Goal: Information Seeking & Learning: Compare options

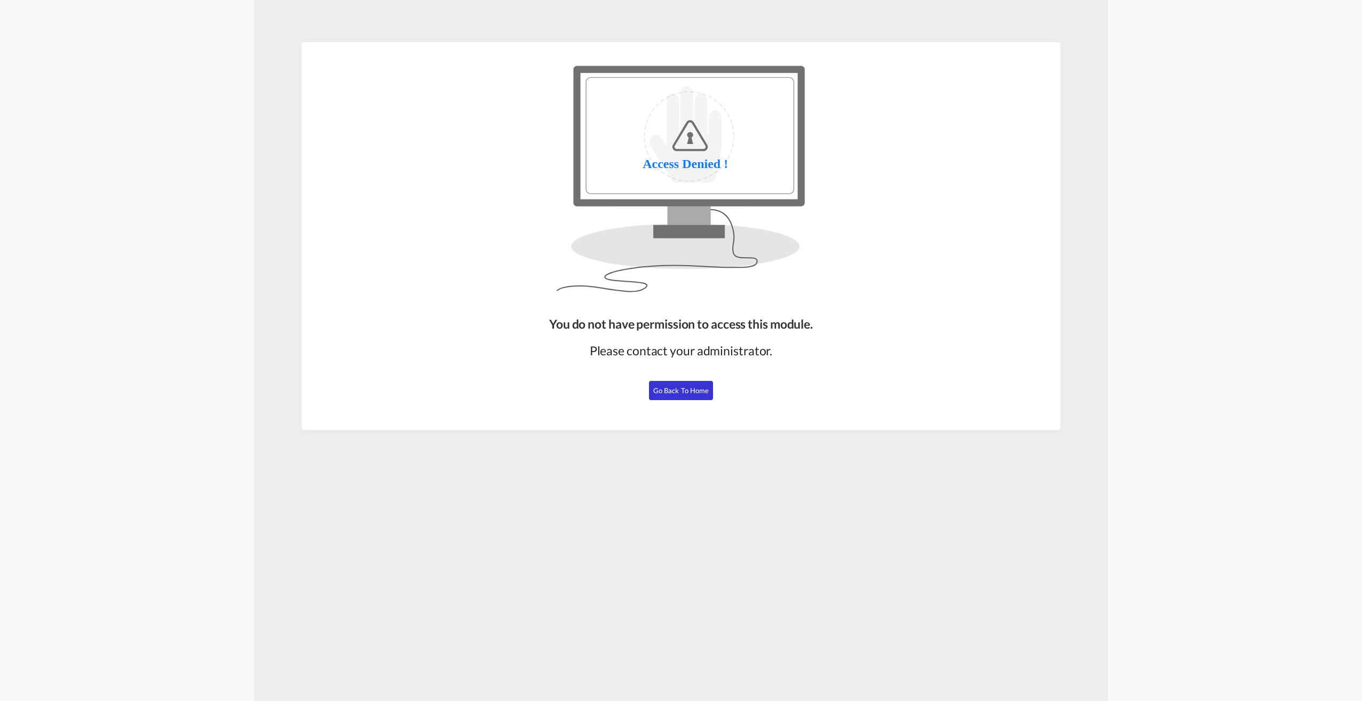
click at [681, 391] on span "Go Back to Home" at bounding box center [681, 390] width 56 height 9
